Goal: Information Seeking & Learning: Check status

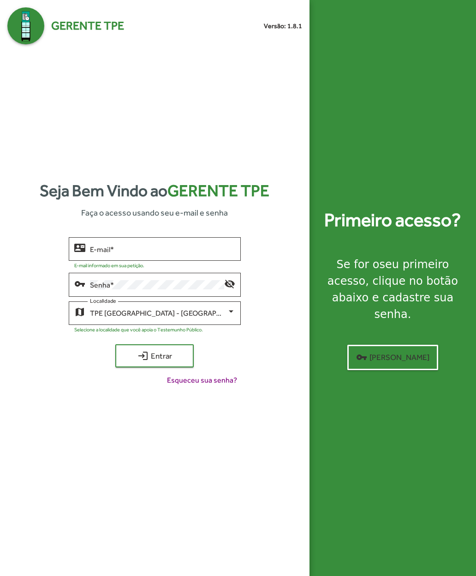
click at [100, 253] on input "E-mail *" at bounding box center [162, 249] width 145 height 8
type input "**********"
click at [135, 364] on span "login Entrar" at bounding box center [155, 355] width 62 height 17
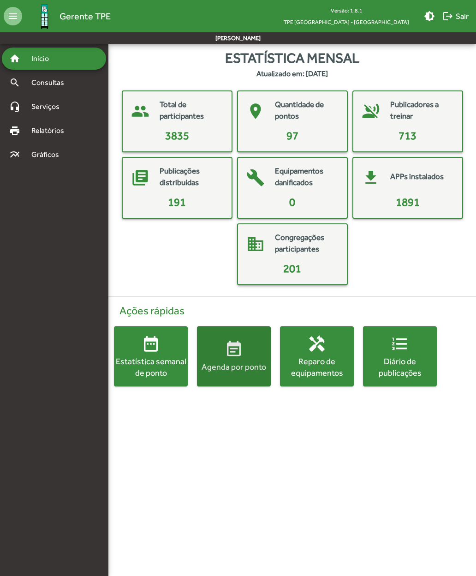
click at [224, 357] on span "event_note Agenda por ponto" at bounding box center [234, 356] width 74 height 32
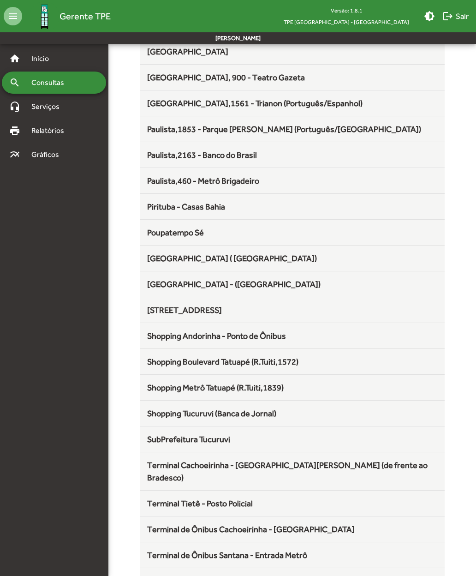
scroll to position [643, 0]
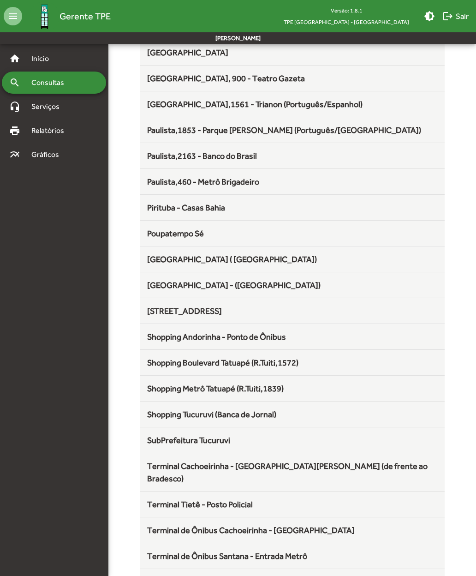
click at [164, 387] on span "Shopping Metrô Tatuapé (R.Tuiti,1839)" at bounding box center [215, 388] width 136 height 10
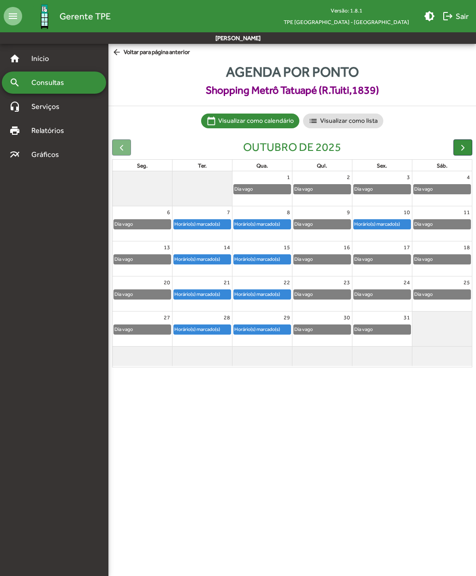
click at [461, 144] on span "button" at bounding box center [463, 147] width 10 height 10
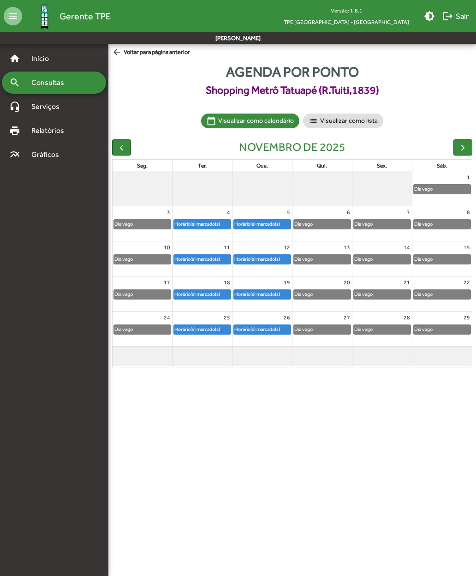
click at [121, 148] on span "button" at bounding box center [122, 147] width 10 height 10
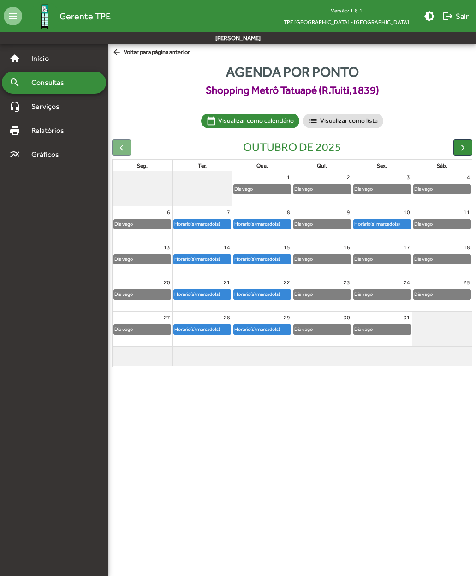
click at [128, 55] on span "arrow_back Voltar para página anterior" at bounding box center [151, 52] width 78 height 10
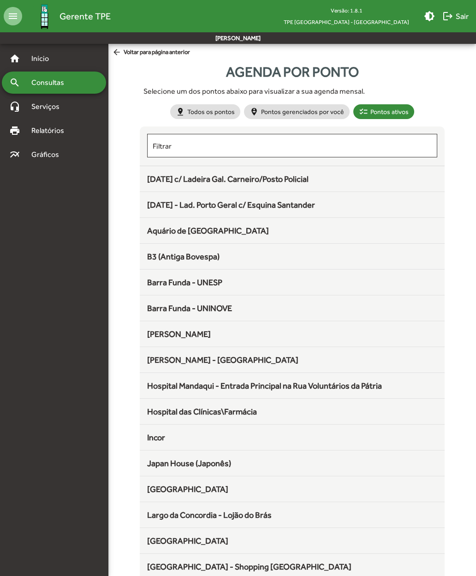
click at [159, 178] on span "[DATE] c/ Ladeira Gal. Carneiro/Posto Policial" at bounding box center [227, 179] width 161 height 10
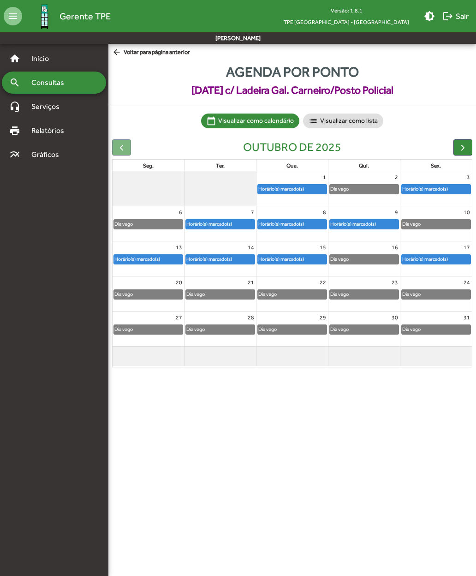
click at [471, 139] on button "button" at bounding box center [462, 147] width 19 height 16
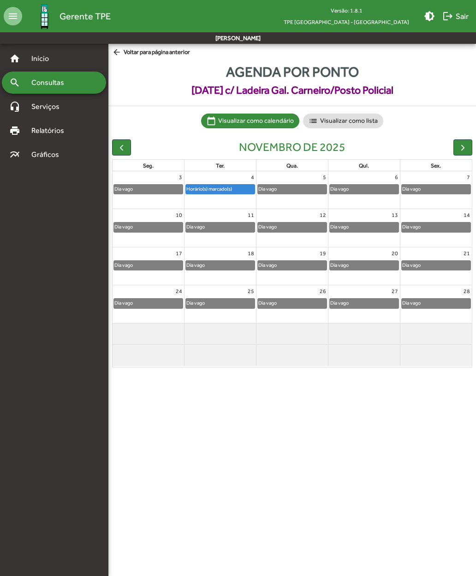
click at [119, 144] on span "button" at bounding box center [122, 147] width 10 height 10
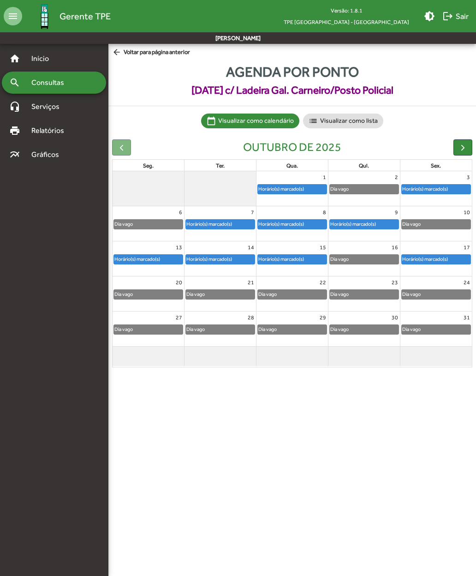
click at [454, 18] on span "logout Sair" at bounding box center [455, 16] width 26 height 17
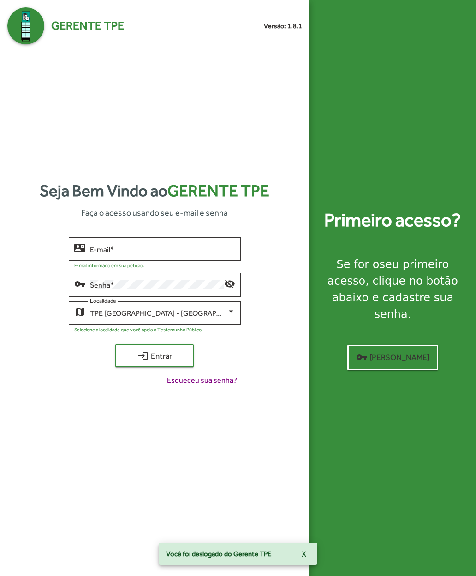
click at [309, 551] on button "X" at bounding box center [303, 553] width 19 height 17
